Goal: Task Accomplishment & Management: Manage account settings

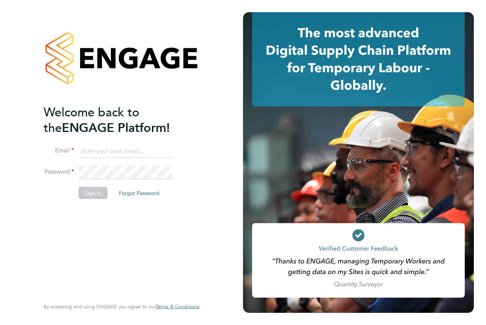
type input "andrew@axcis.co.uk"
click at [96, 194] on button "Sign In" at bounding box center [93, 193] width 29 height 12
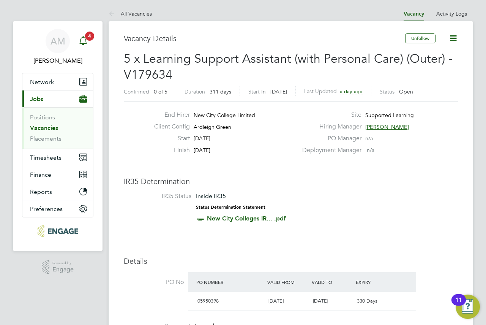
click at [85, 42] on icon "Main navigation" at bounding box center [83, 40] width 9 height 9
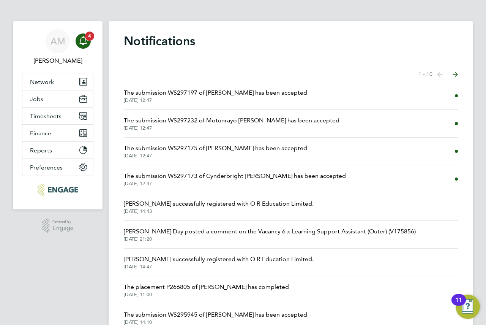
click at [88, 43] on div "Main navigation" at bounding box center [83, 40] width 15 height 15
click at [335, 103] on li "The submission WS297197 of Rose Wanjiku has been accepted 04 Sep 2025, 12:47" at bounding box center [291, 96] width 334 height 28
click at [244, 92] on span "The submission WS297197 of Rose Wanjiku has been accepted" at bounding box center [216, 92] width 184 height 9
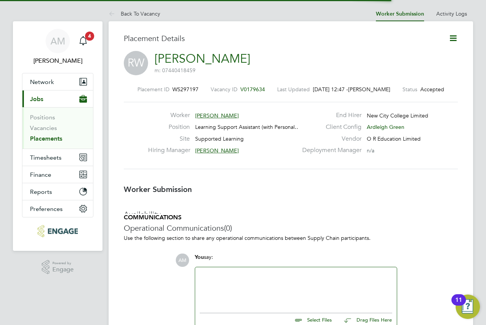
scroll to position [4, 4]
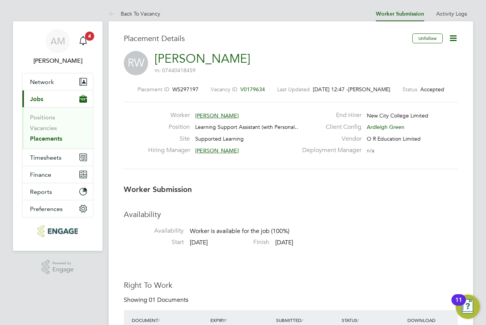
click at [452, 40] on icon at bounding box center [454, 38] width 10 height 10
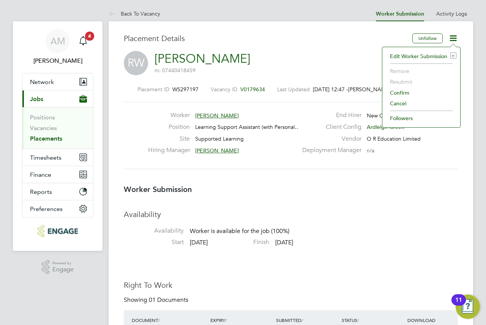
click at [400, 93] on li "Confirm" at bounding box center [421, 92] width 70 height 11
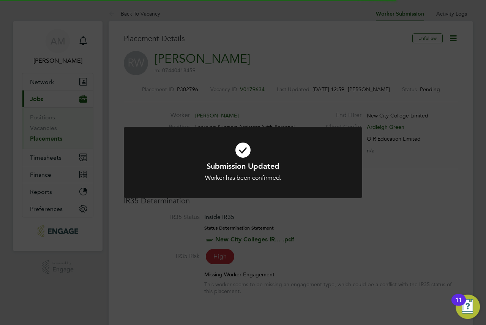
click at [234, 95] on div "Submission Updated Worker has been confirmed. Cancel Okay" at bounding box center [243, 162] width 486 height 325
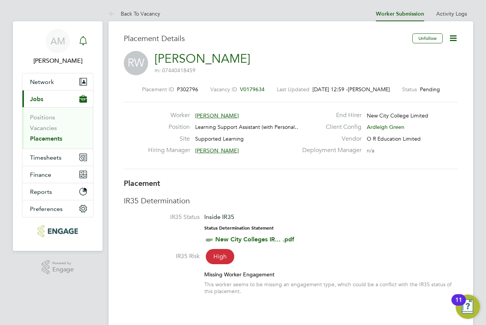
click at [84, 42] on icon "Main navigation" at bounding box center [83, 40] width 9 height 9
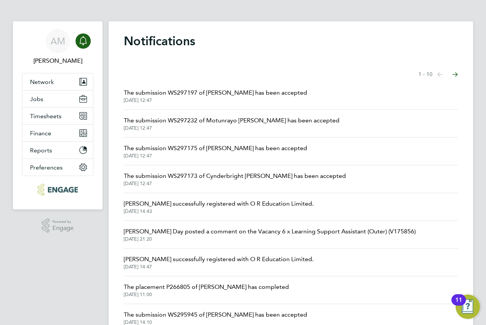
click at [82, 48] on div "Main navigation" at bounding box center [83, 40] width 15 height 15
click at [81, 41] on icon "Main navigation" at bounding box center [83, 40] width 9 height 9
click at [209, 124] on span "The submission WS297232 of Motunrayo Deborah Adewuyi has been accepted" at bounding box center [232, 120] width 216 height 9
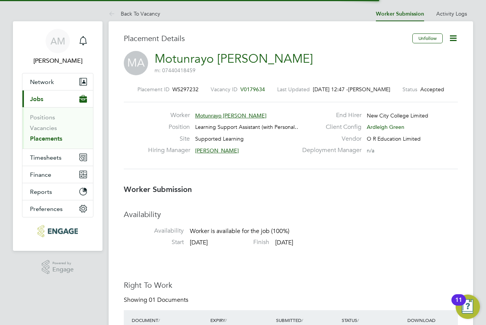
click at [455, 36] on icon at bounding box center [454, 38] width 10 height 10
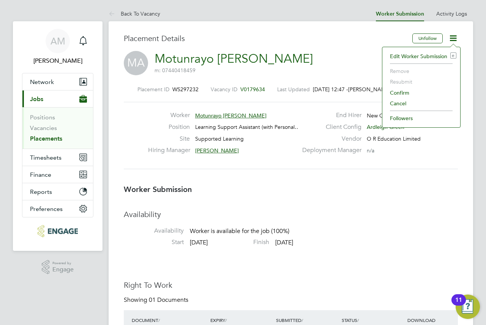
click at [412, 90] on li "Confirm" at bounding box center [421, 92] width 70 height 11
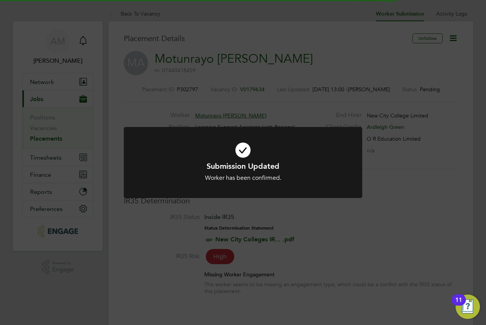
click at [270, 97] on div "Submission Updated Worker has been confirmed. Cancel Okay" at bounding box center [243, 162] width 486 height 325
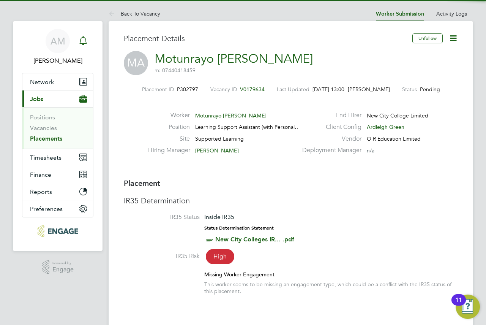
click at [82, 41] on icon "Main navigation" at bounding box center [83, 40] width 9 height 9
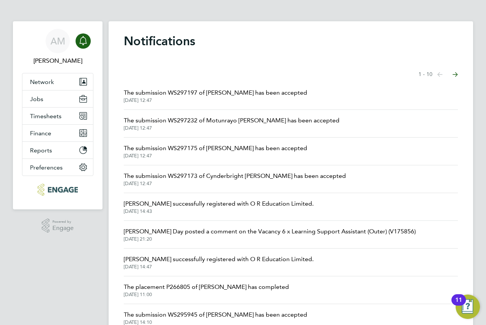
click at [266, 153] on span "04 Sep 2025, 12:47" at bounding box center [216, 156] width 184 height 6
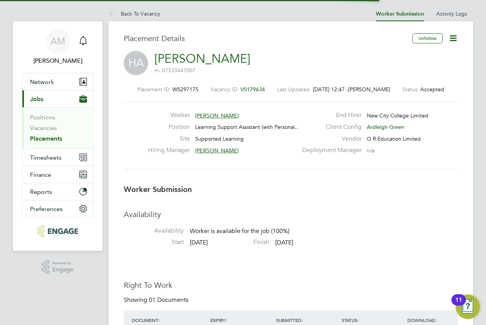
click at [452, 41] on icon at bounding box center [454, 38] width 10 height 10
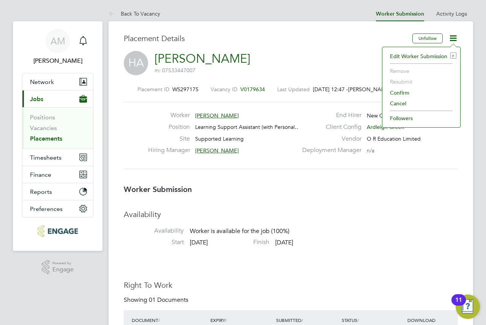
click at [405, 91] on li "Confirm" at bounding box center [421, 92] width 70 height 11
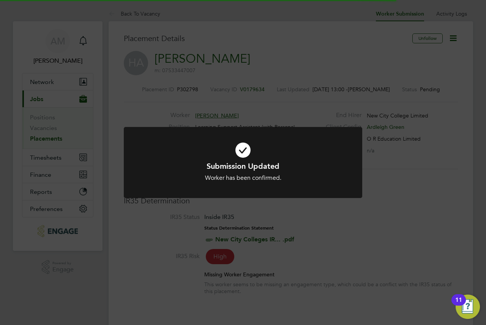
click at [266, 97] on div "Submission Updated Worker has been confirmed. Cancel Okay" at bounding box center [243, 162] width 486 height 325
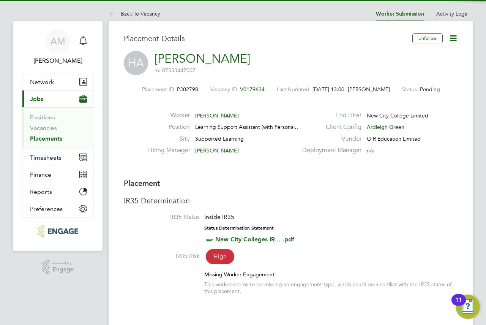
click at [85, 44] on icon "Main navigation" at bounding box center [83, 40] width 9 height 9
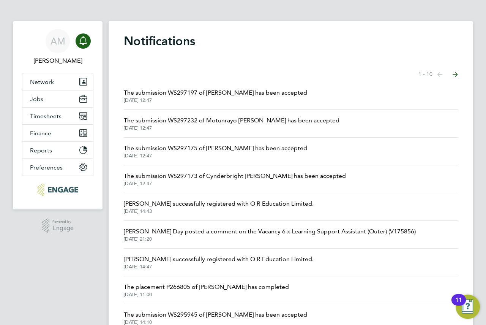
click at [239, 183] on span "04 Sep 2025, 12:47" at bounding box center [235, 184] width 222 height 6
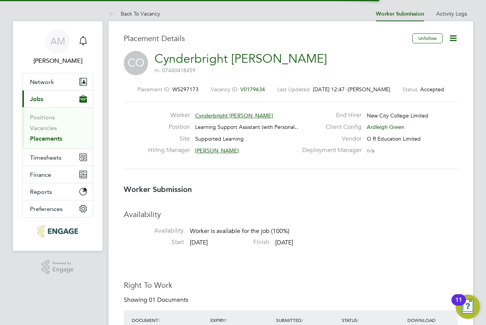
click at [454, 39] on icon at bounding box center [454, 38] width 10 height 10
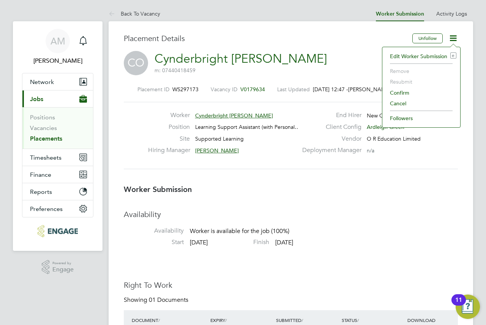
click at [402, 93] on li "Confirm" at bounding box center [421, 92] width 70 height 11
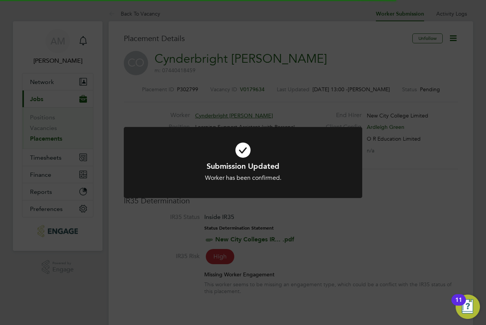
click at [360, 133] on div at bounding box center [243, 162] width 239 height 71
